Goal: Task Accomplishment & Management: Use online tool/utility

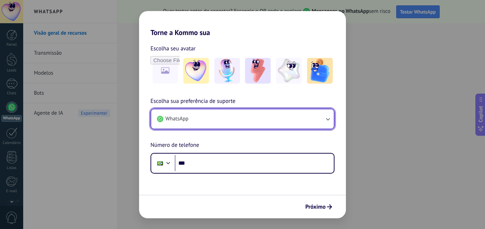
click at [192, 119] on button "WhatsApp" at bounding box center [242, 118] width 183 height 19
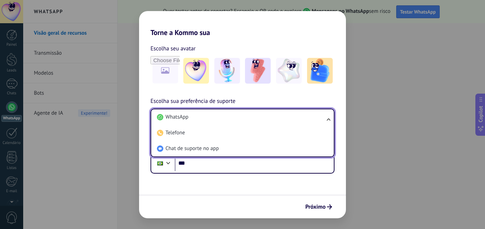
click at [192, 119] on li "WhatsApp" at bounding box center [241, 117] width 174 height 16
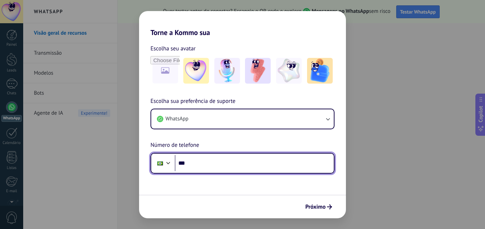
click at [197, 160] on input "***" at bounding box center [254, 163] width 159 height 16
type input "**********"
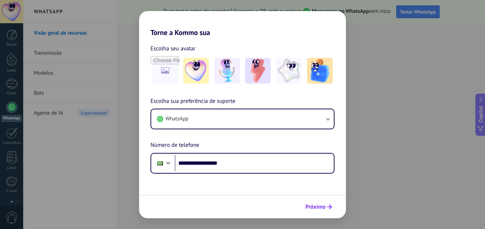
click at [325, 204] on span "Próximo" at bounding box center [316, 206] width 20 height 5
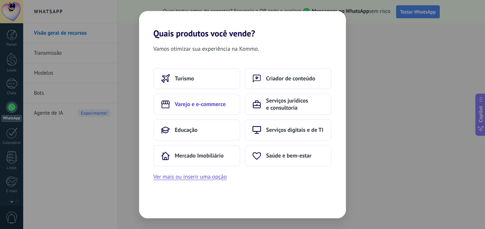
click at [208, 103] on span "Varejo e e-commerce" at bounding box center [200, 104] width 51 height 7
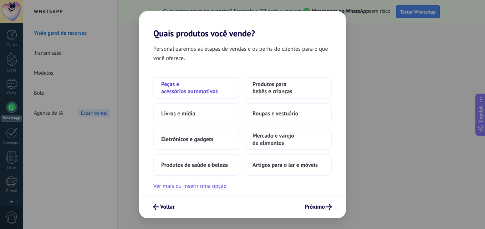
click at [205, 90] on span "Peças e acessórios automotivos" at bounding box center [196, 88] width 71 height 14
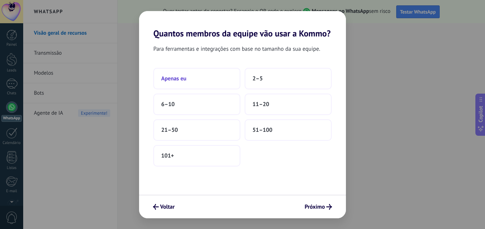
click at [196, 80] on button "Apenas eu" at bounding box center [197, 78] width 87 height 21
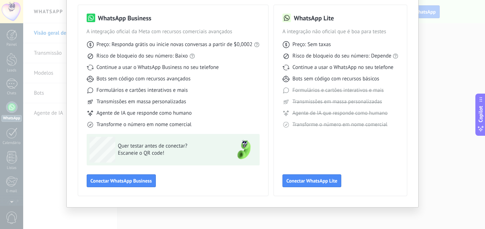
scroll to position [51, 0]
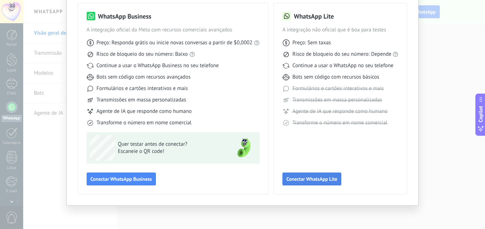
click at [296, 178] on span "Conectar WhatsApp Lite" at bounding box center [312, 178] width 51 height 5
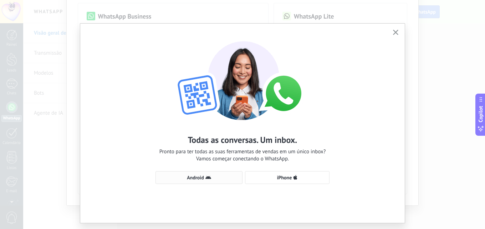
click at [198, 176] on span "Android" at bounding box center [195, 177] width 17 height 5
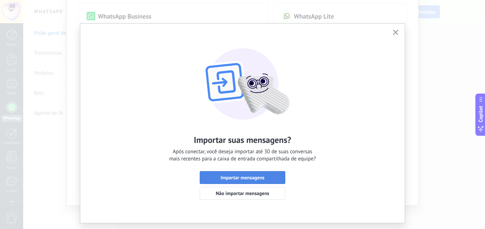
click at [227, 178] on span "Importar mensagens" at bounding box center [243, 177] width 44 height 5
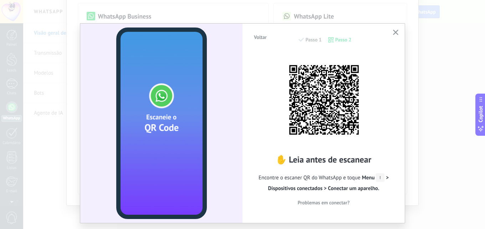
click at [396, 32] on icon "button" at bounding box center [395, 32] width 5 height 5
